Goal: Task Accomplishment & Management: Manage account settings

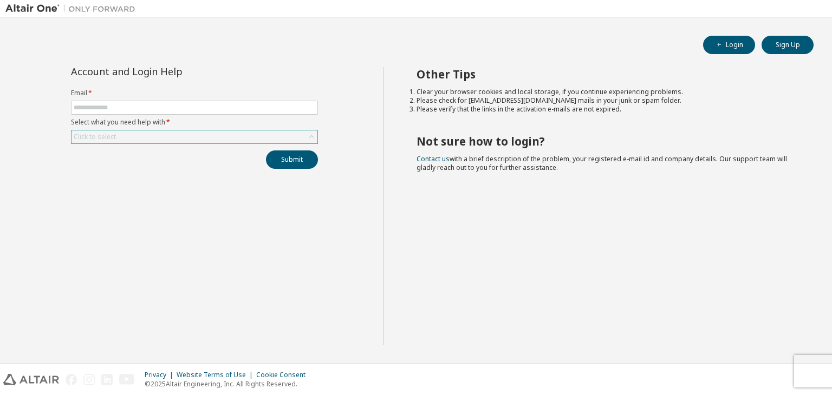
click at [134, 138] on div "Click to select" at bounding box center [194, 137] width 246 height 13
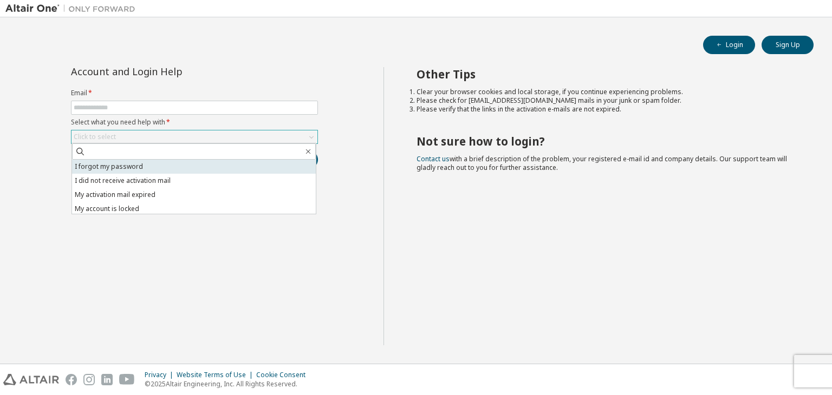
click at [126, 167] on li "I forgot my password" at bounding box center [194, 167] width 244 height 14
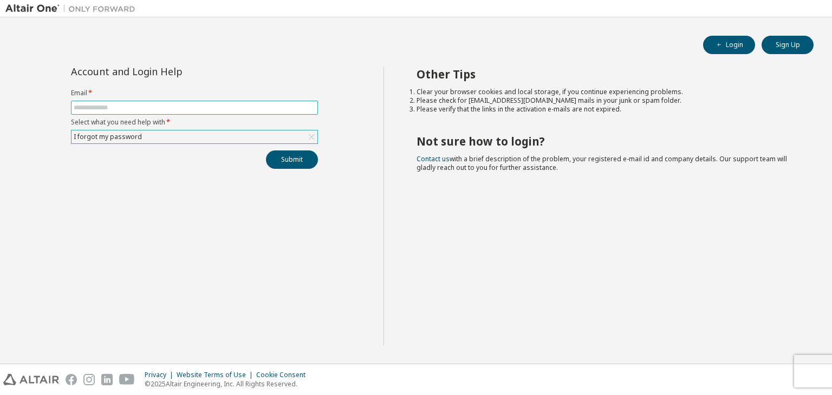
click at [127, 108] on input "text" at bounding box center [195, 107] width 242 height 9
type input "**********"
click at [288, 159] on button "Submit" at bounding box center [292, 160] width 52 height 18
click at [808, 372] on icon "button" at bounding box center [809, 373] width 6 height 6
click at [292, 159] on button "Submit" at bounding box center [292, 160] width 52 height 18
